Goal: Find specific page/section

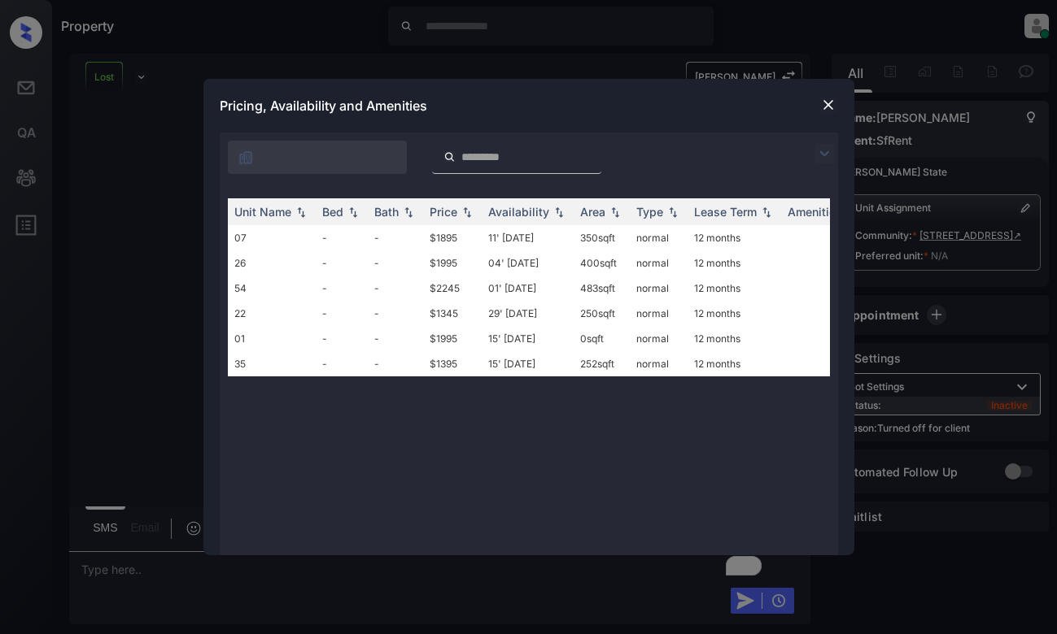
scroll to position [125, 0]
click at [833, 102] on img at bounding box center [828, 105] width 16 height 16
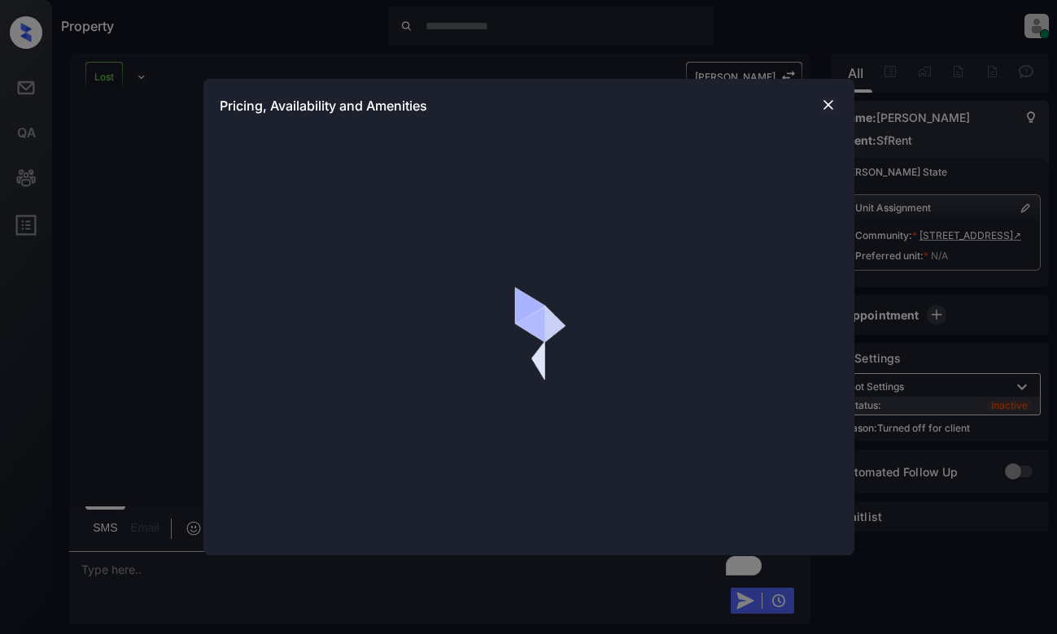
scroll to position [3393, 0]
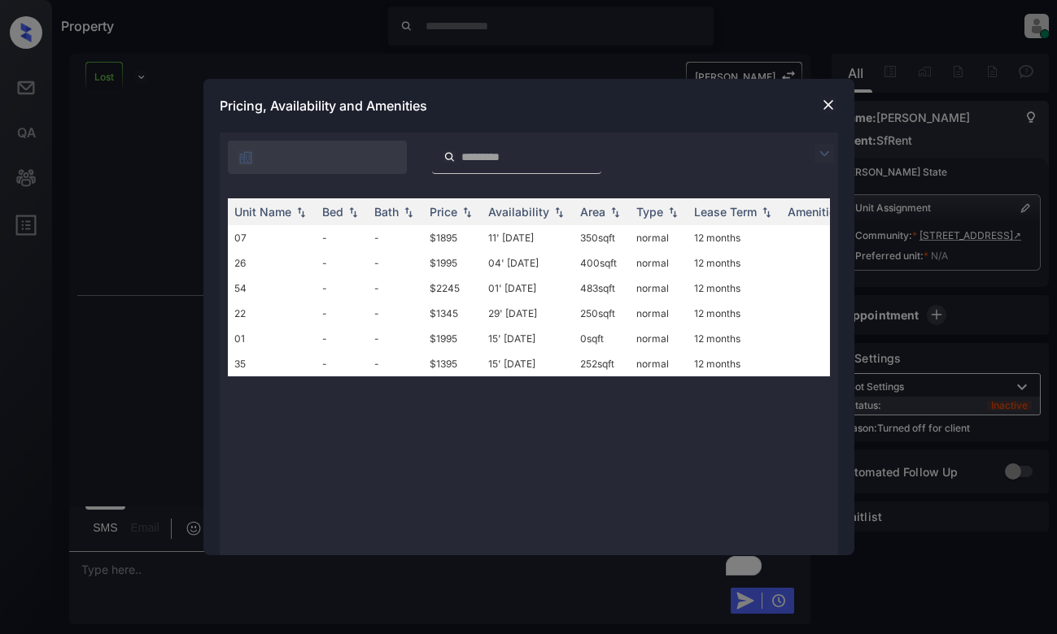
click at [333, 155] on div at bounding box center [317, 157] width 179 height 33
click at [826, 155] on img at bounding box center [824, 154] width 20 height 20
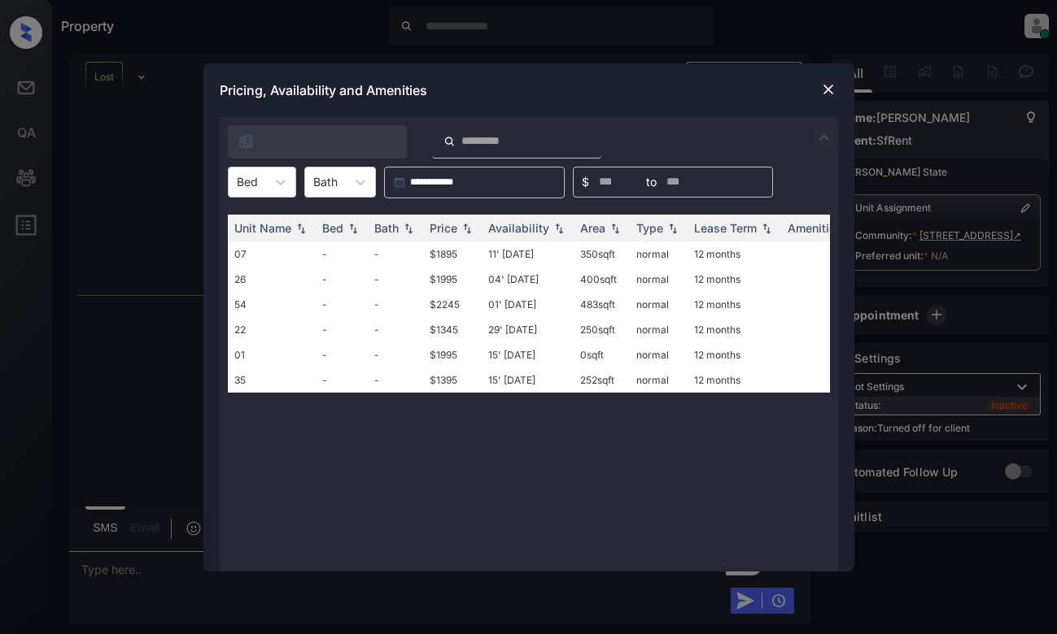
click at [821, 89] on img at bounding box center [828, 89] width 16 height 16
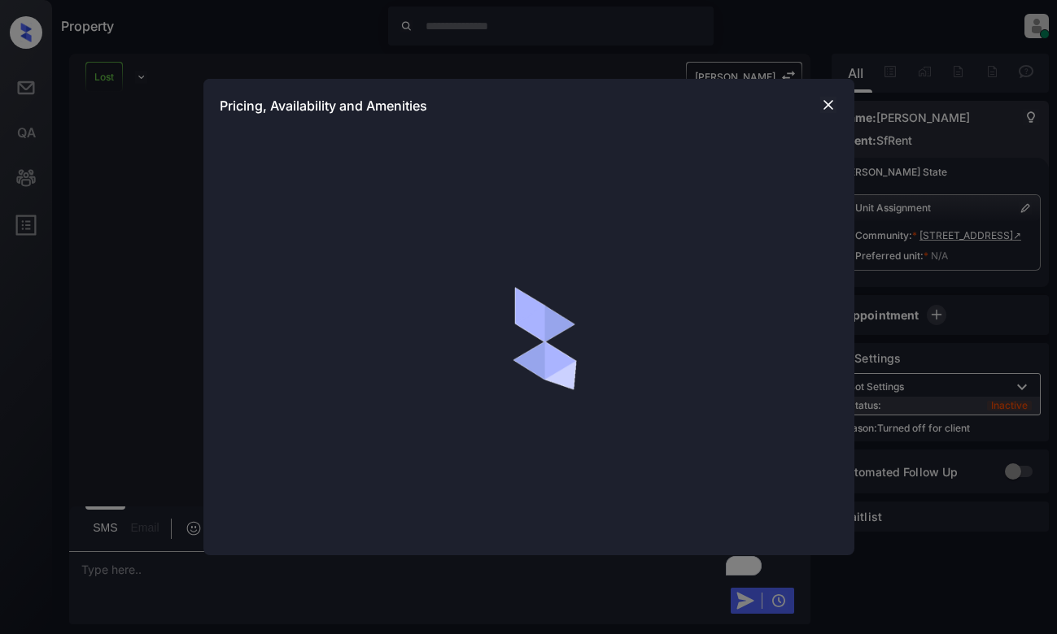
scroll to position [3393, 0]
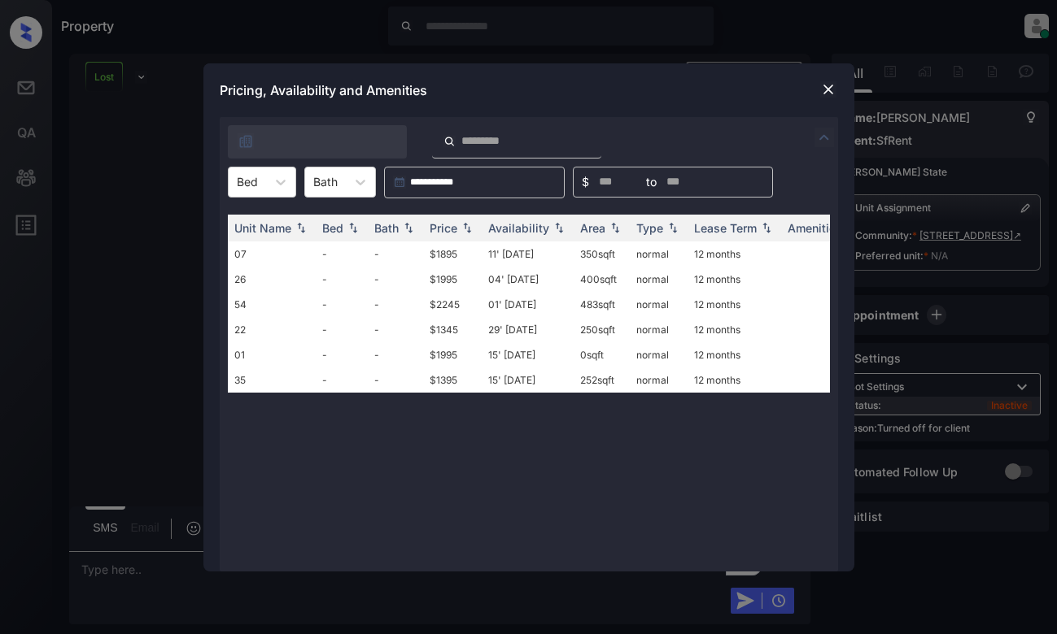
click at [509, 137] on input "search" at bounding box center [526, 141] width 133 height 14
click at [307, 133] on div "*" at bounding box center [406, 141] width 373 height 33
type input "***"
click at [331, 142] on div at bounding box center [317, 141] width 179 height 33
click at [303, 135] on div at bounding box center [317, 141] width 179 height 33
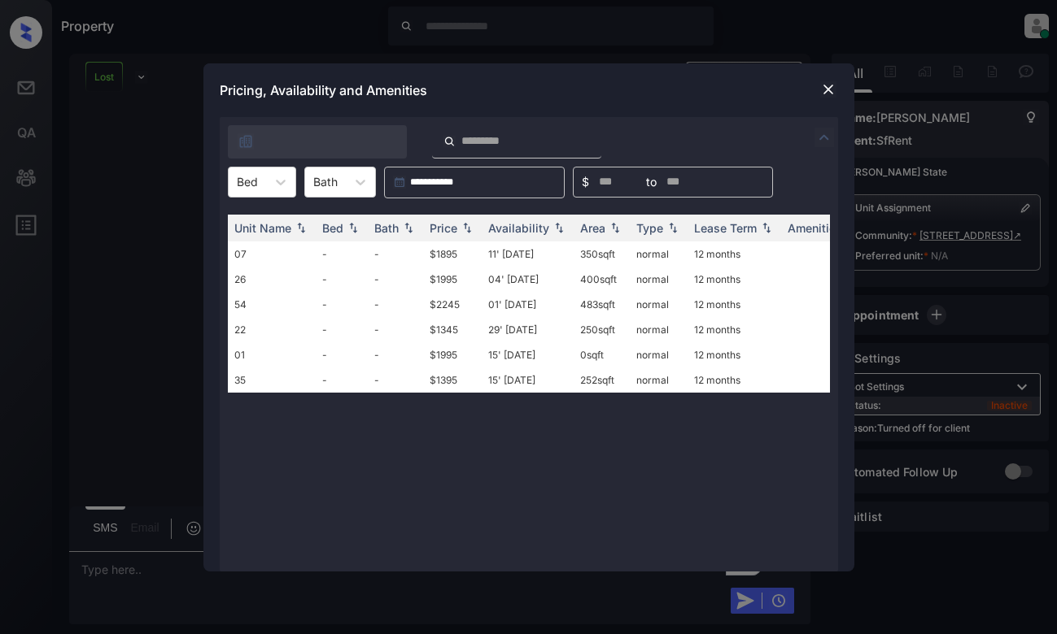
click at [280, 142] on div at bounding box center [317, 141] width 179 height 33
click at [822, 95] on img at bounding box center [828, 89] width 16 height 16
